Goal: Transaction & Acquisition: Purchase product/service

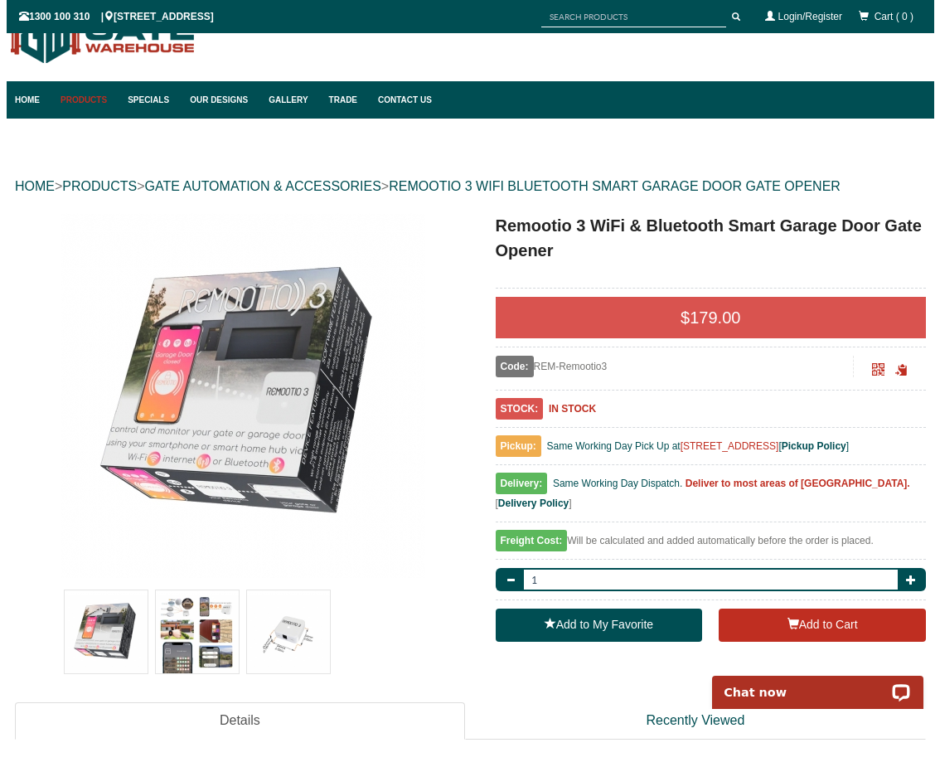
scroll to position [83, 0]
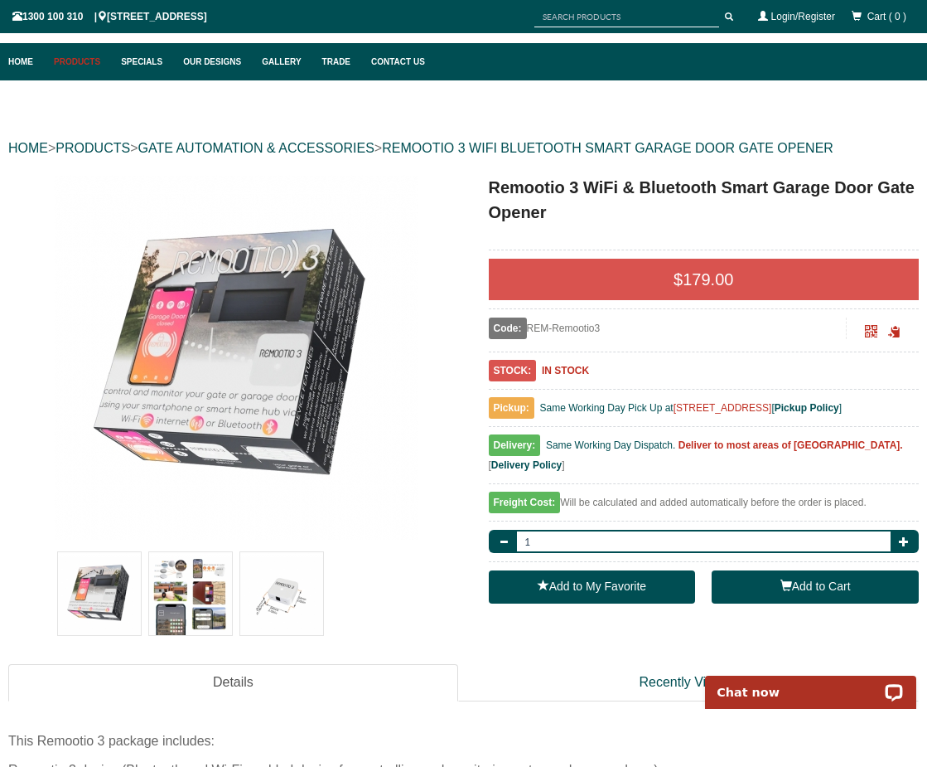
click at [796, 584] on button "Add to Cart" at bounding box center [815, 586] width 207 height 33
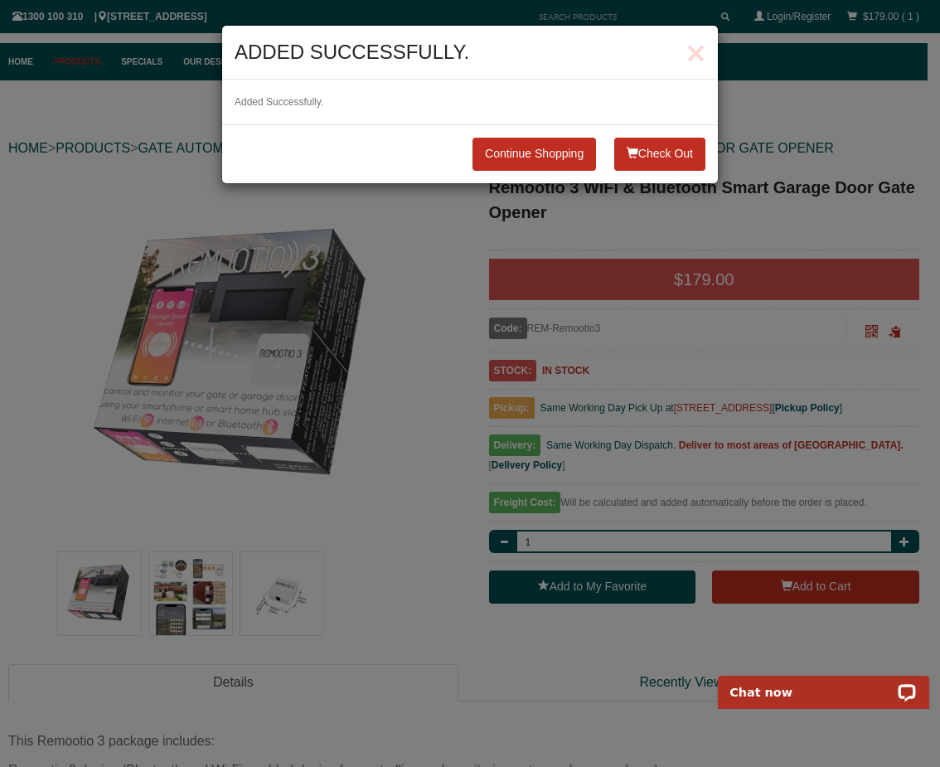
click at [670, 157] on button "Check Out" at bounding box center [659, 154] width 91 height 33
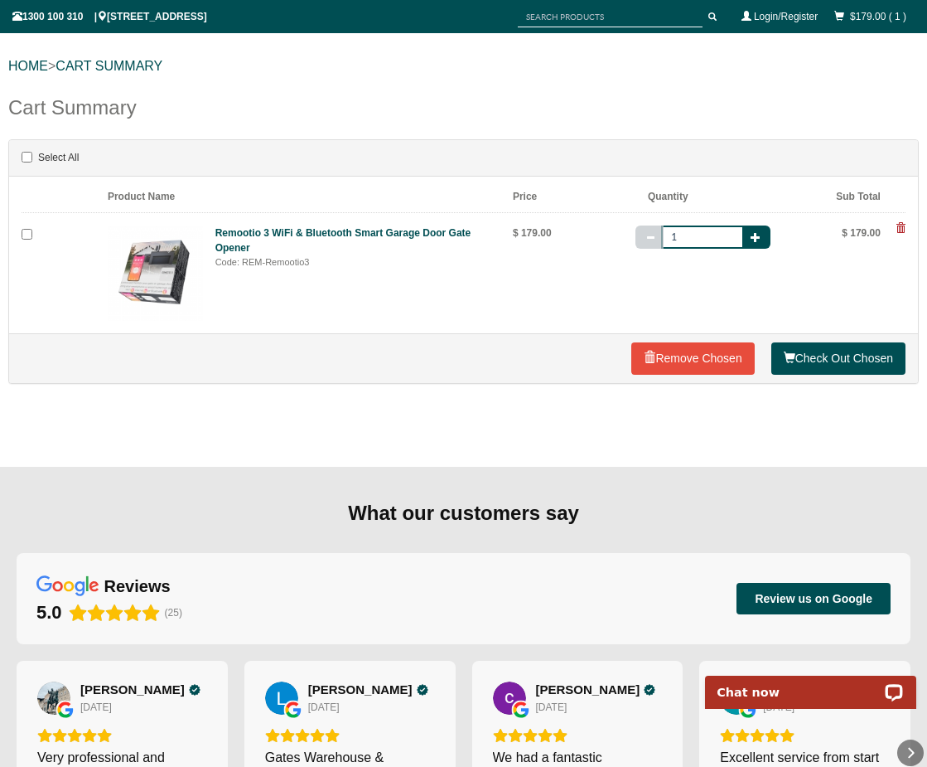
scroll to position [166, 0]
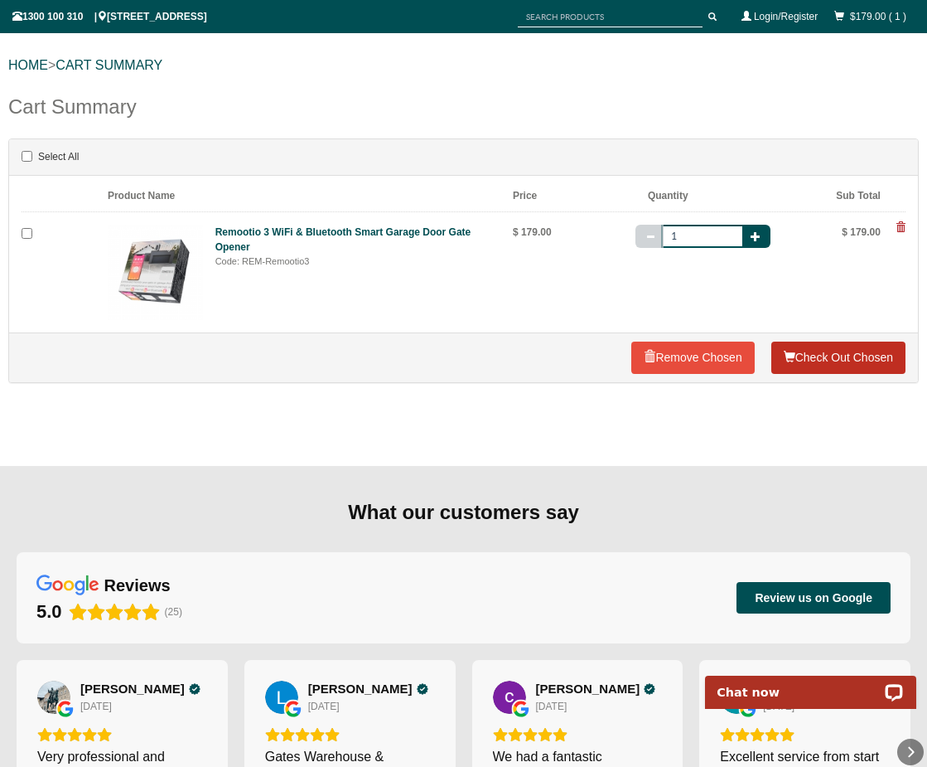
click at [854, 364] on link "Check Out Chosen" at bounding box center [839, 357] width 134 height 33
